Goal: Entertainment & Leisure: Browse casually

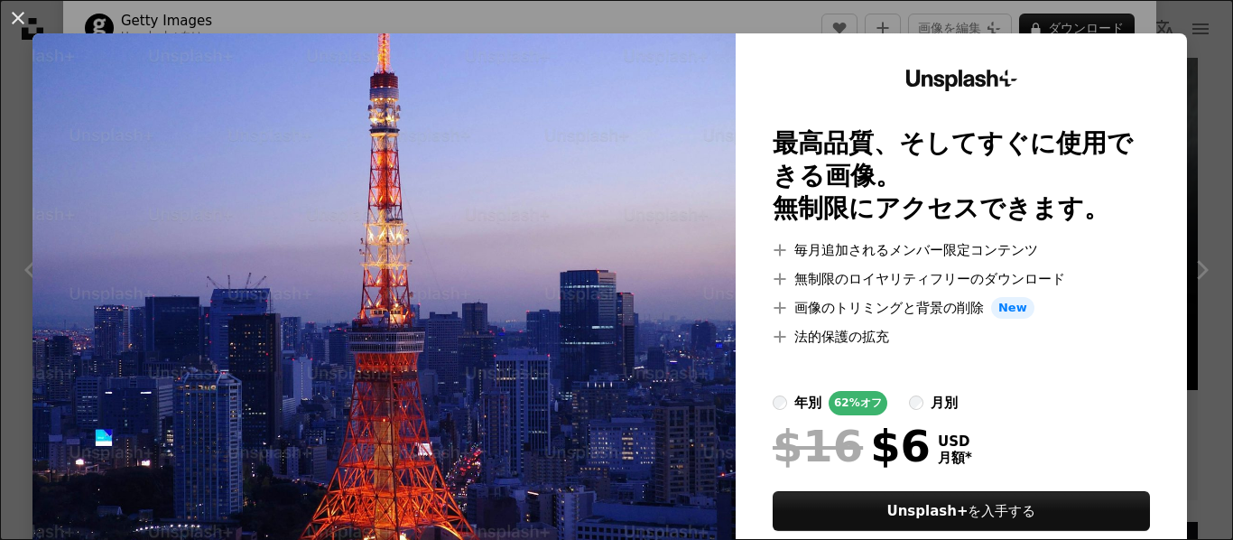
scroll to position [11, 0]
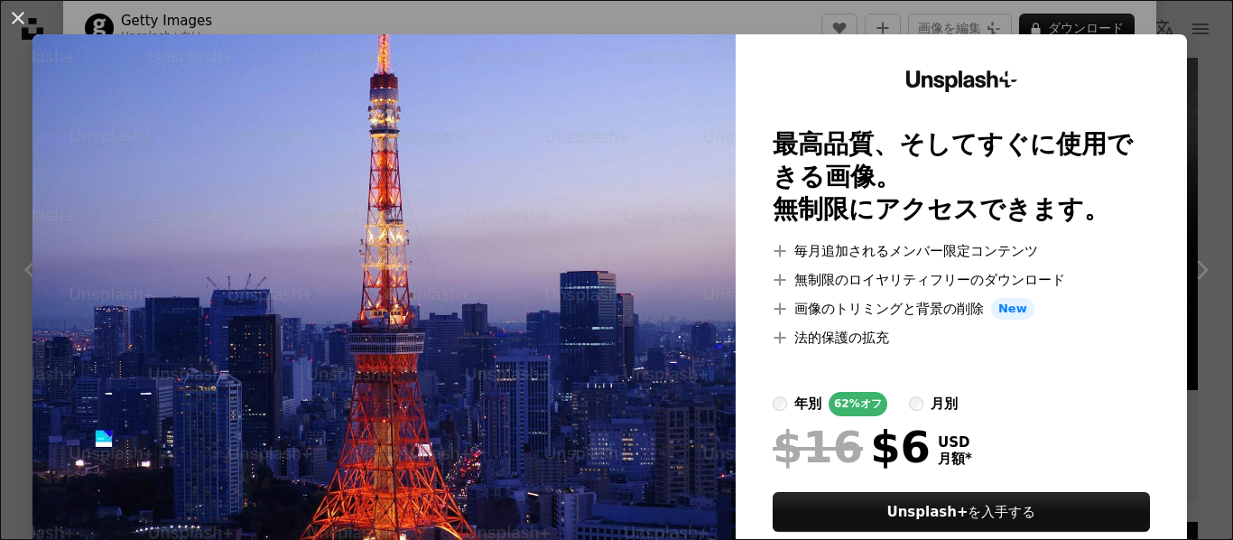
click at [1187, 251] on div "Unsplash+ 最高品質、そしてすぐに使用できる画像。 無制限にアクセスできます。 A plus sign 毎月追加されるメンバー限定コンテンツ A pl…" at bounding box center [961, 322] width 451 height 577
click at [1146, 13] on div "An X shape Unsplash+ 最高品質、そしてすぐに使用できる画像。 無制限にアクセスできます。 A plus sign 毎月追加されるメンバー限…" at bounding box center [616, 270] width 1233 height 540
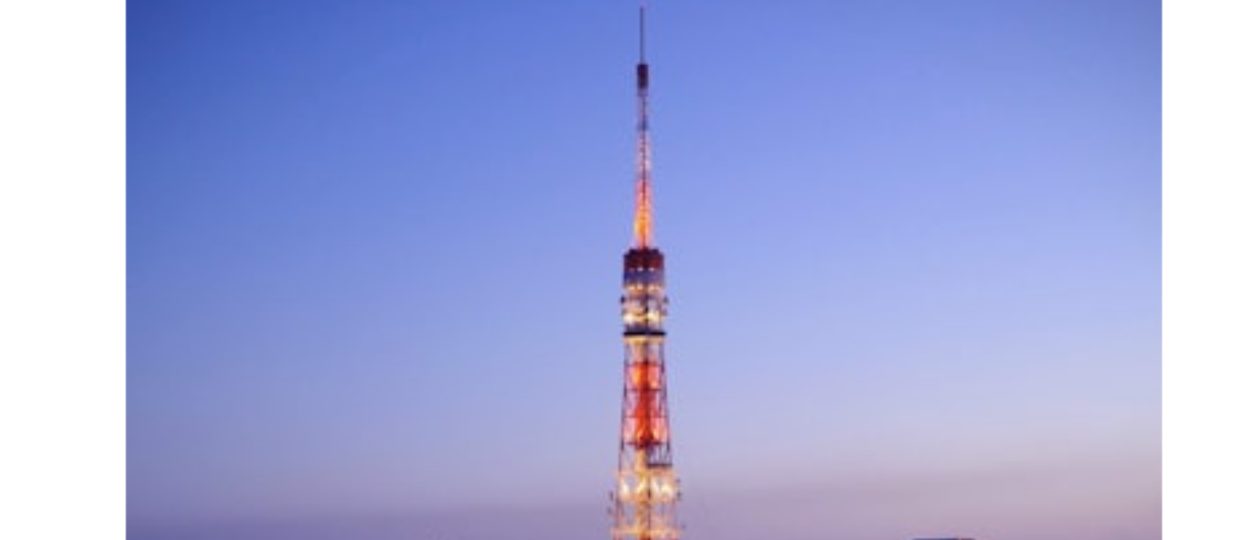
click at [694, 212] on img "この画像でズームインする" at bounding box center [609, 341] width 349 height 524
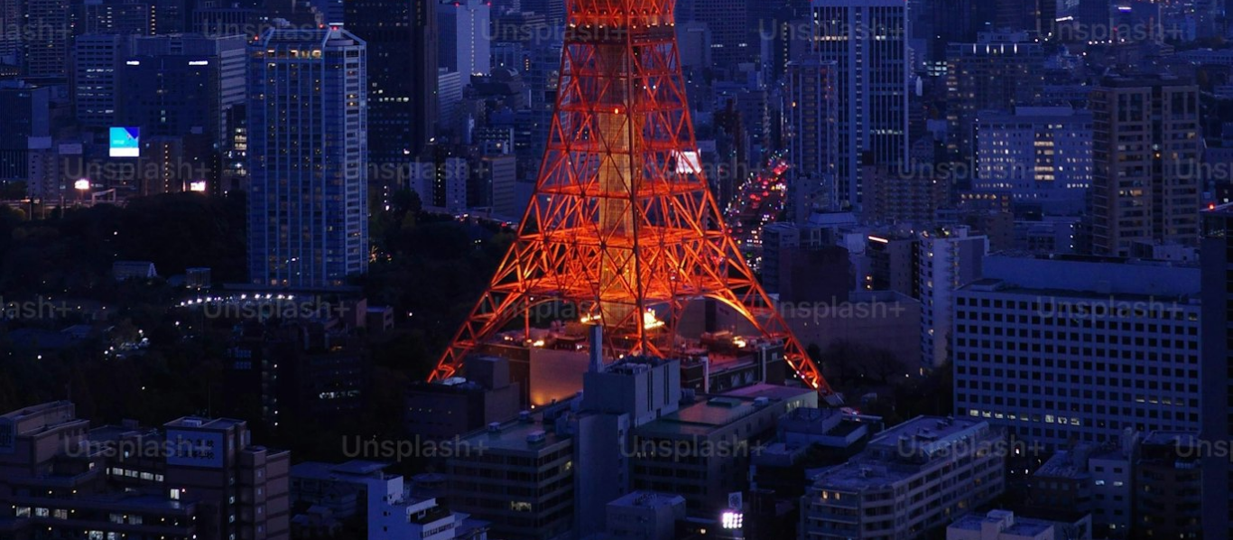
scroll to position [991, 0]
